Goal: Task Accomplishment & Management: Manage account settings

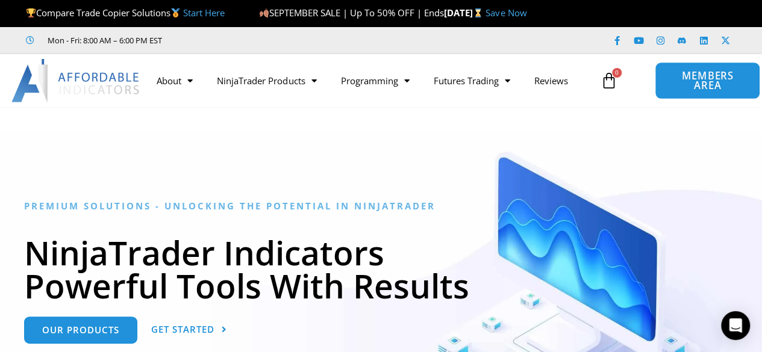
click at [703, 85] on span "MEMBERS AREA" at bounding box center [707, 81] width 78 height 20
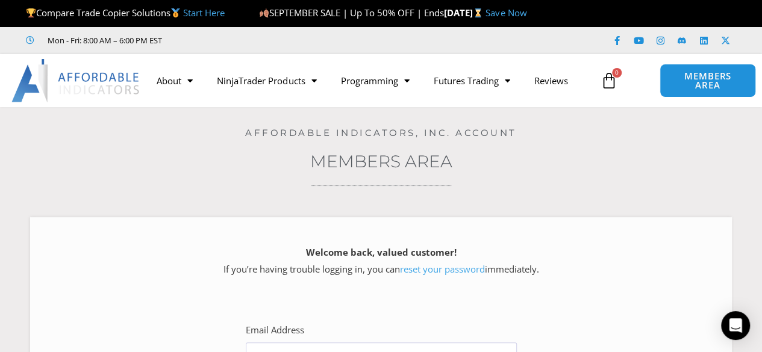
click at [578, 175] on div "Home / Members Area Affordable Indicators, Inc. Account Members Area Welcome ba…" at bounding box center [380, 328] width 701 height 442
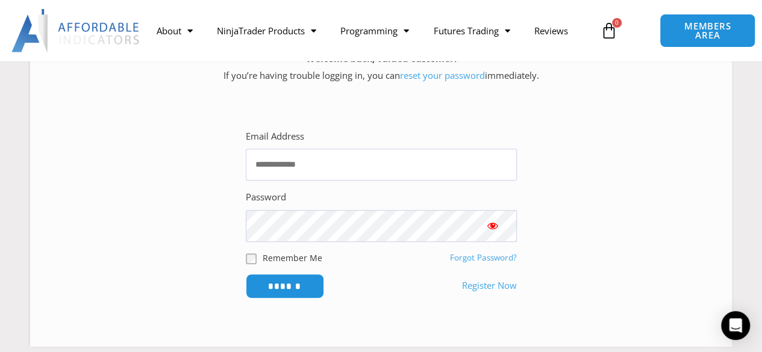
scroll to position [193, 0]
click at [408, 169] on input "Email Address" at bounding box center [381, 166] width 271 height 32
type input "**********"
click at [491, 230] on span "Show password" at bounding box center [492, 227] width 12 height 12
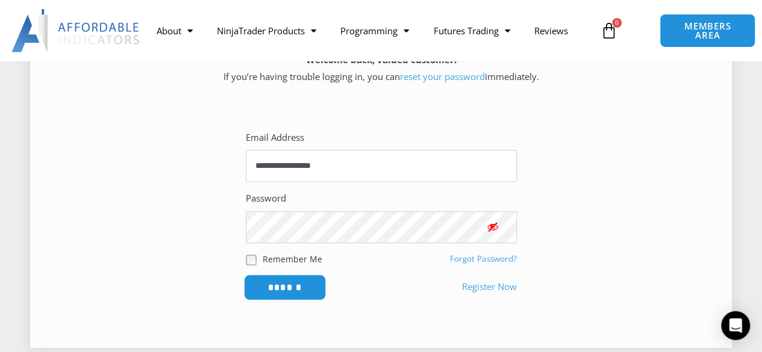
click at [304, 284] on input "******" at bounding box center [284, 288] width 82 height 26
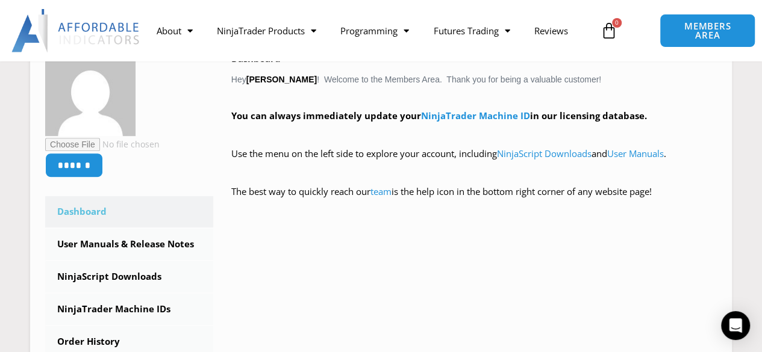
scroll to position [193, 0]
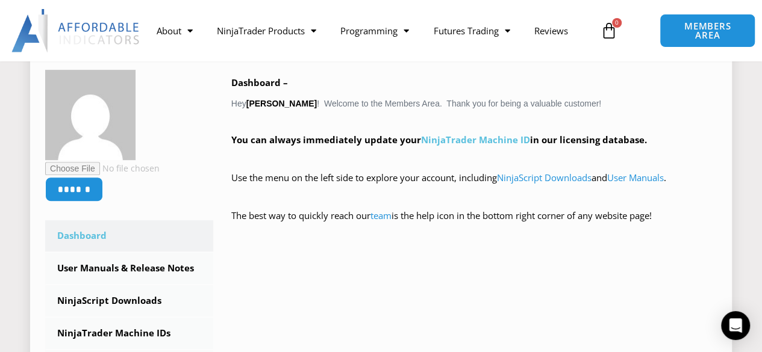
click at [494, 144] on link "NinjaTrader Machine ID" at bounding box center [475, 140] width 109 height 12
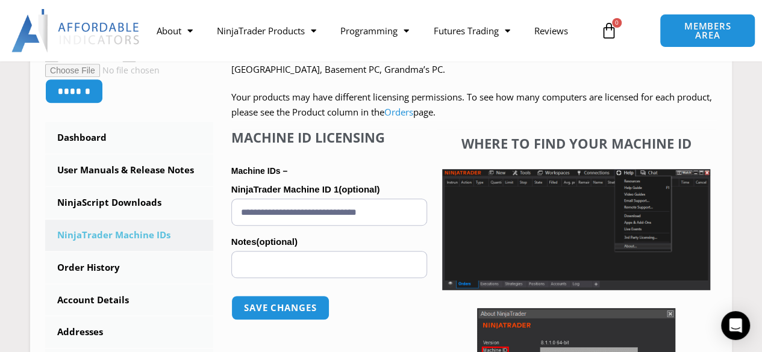
scroll to position [289, 0]
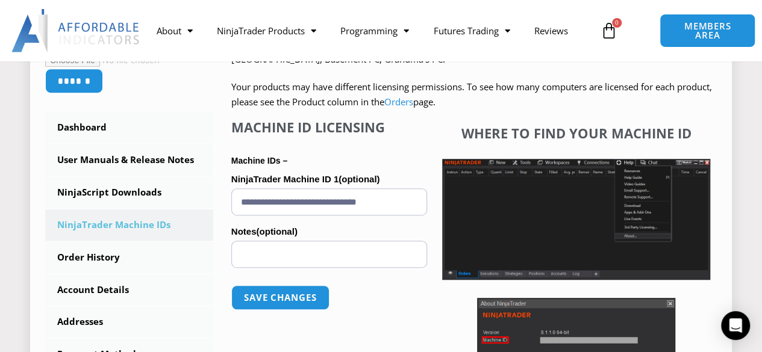
drag, startPoint x: 240, startPoint y: 200, endPoint x: 408, endPoint y: 198, distance: 168.6
click at [408, 198] on input "**********" at bounding box center [329, 201] width 196 height 27
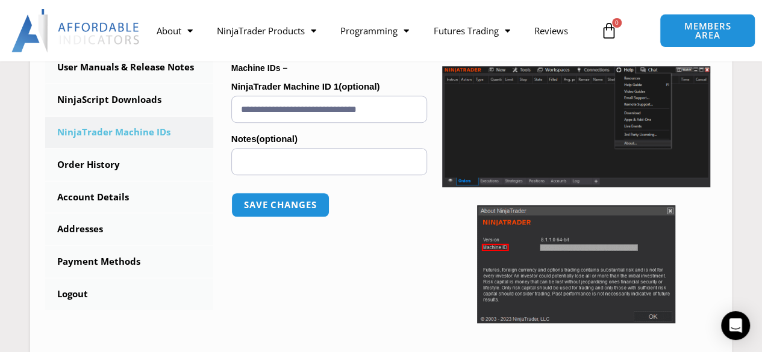
scroll to position [385, 0]
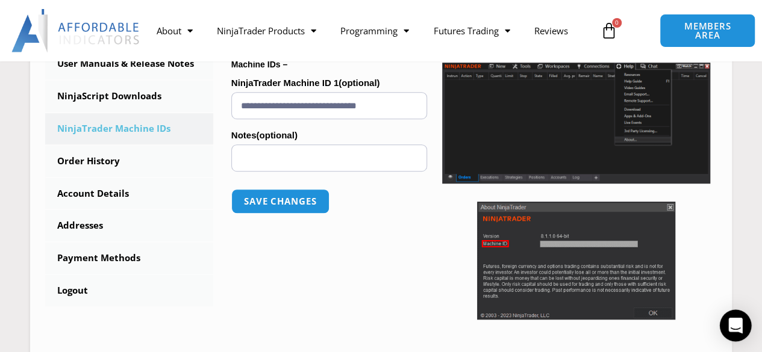
click at [735, 323] on icon "Open Intercom Messenger" at bounding box center [735, 326] width 14 height 16
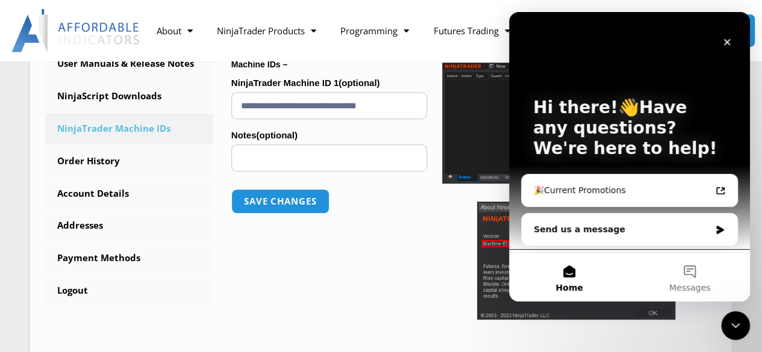
scroll to position [0, 0]
click at [639, 232] on div "Send us a message" at bounding box center [621, 229] width 176 height 13
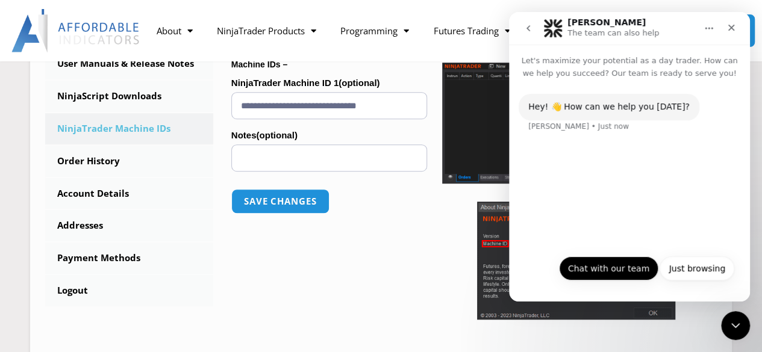
click at [613, 273] on button "Chat with our team" at bounding box center [608, 268] width 99 height 24
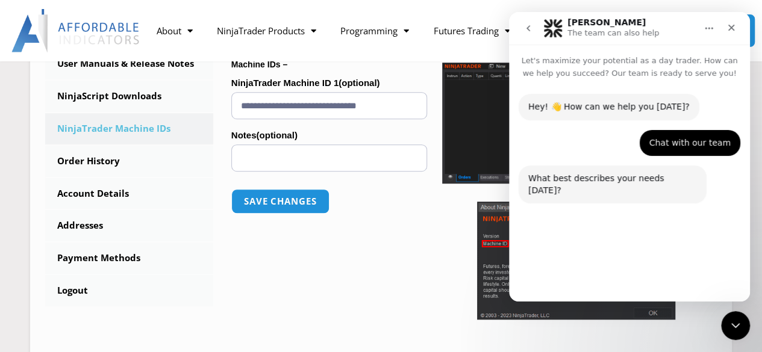
scroll to position [14, 0]
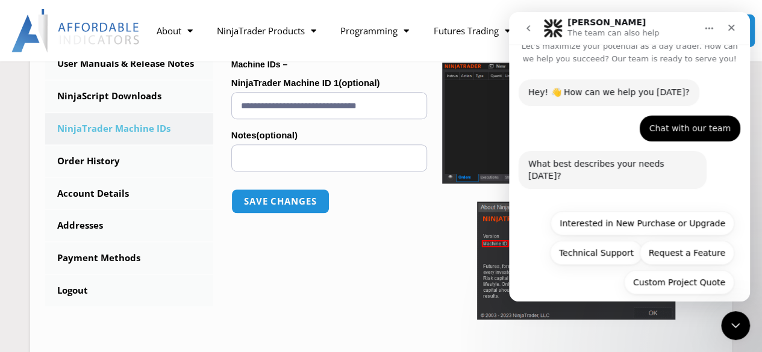
click at [704, 31] on icon "Home" at bounding box center [709, 28] width 10 height 10
click at [576, 298] on div "Hey! 👋 How can we help you today? Solomon • Just now Chat with our team Jagwind…" at bounding box center [629, 189] width 241 height 249
click at [566, 270] on div "Custom Project Quote Interested in New Purchase or Upgrade Technical Support Re…" at bounding box center [628, 255] width 209 height 88
click at [735, 25] on icon "Close" at bounding box center [731, 28] width 10 height 10
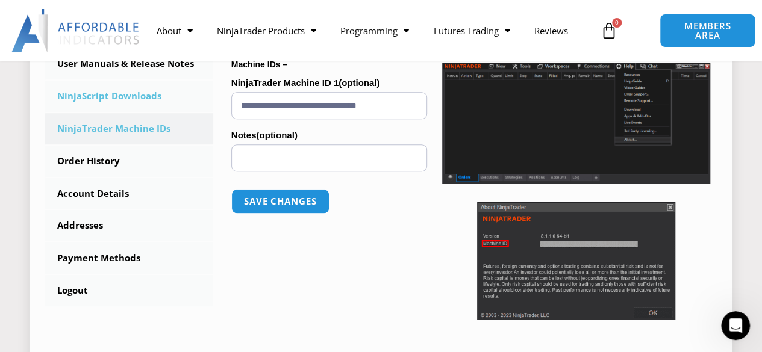
click at [150, 96] on link "NinjaScript Downloads" at bounding box center [129, 96] width 168 height 31
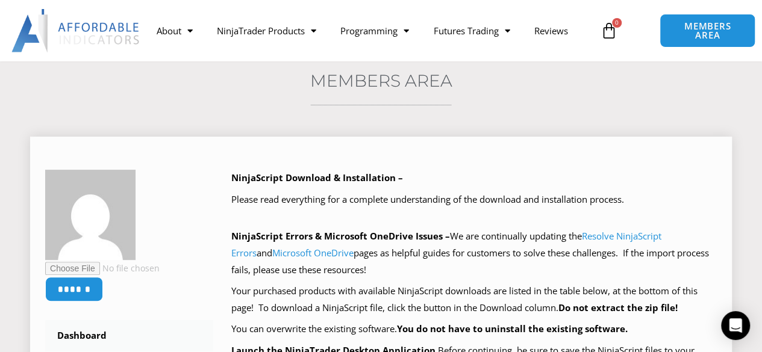
scroll to position [48, 0]
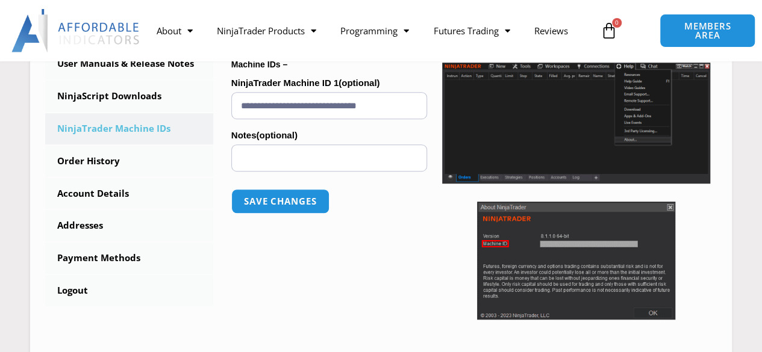
scroll to position [385, 0]
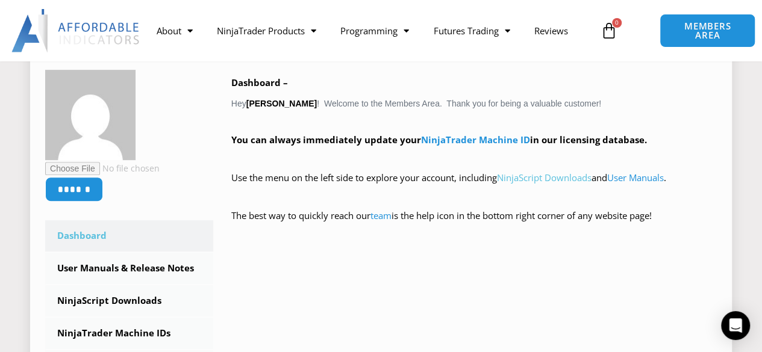
click at [542, 178] on link "NinjaScript Downloads" at bounding box center [544, 178] width 95 height 12
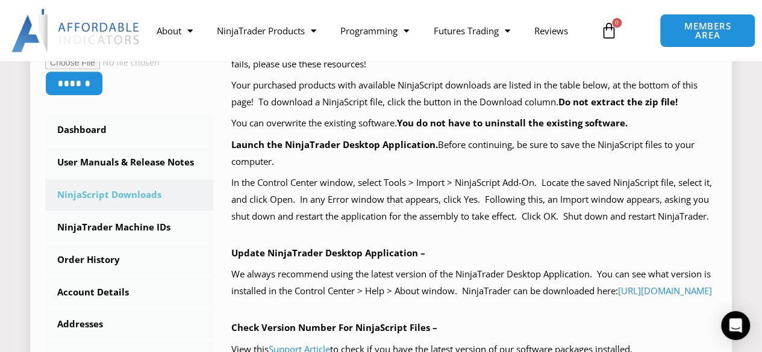
scroll to position [289, 0]
